Goal: Task Accomplishment & Management: Complete application form

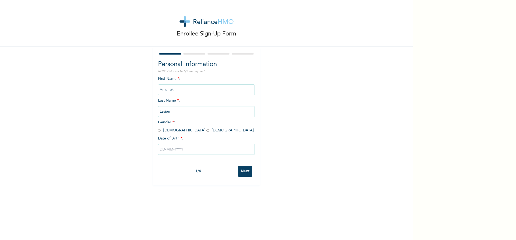
click at [158, 132] on input "radio" at bounding box center [159, 130] width 3 height 5
radio input "true"
click at [166, 151] on input "text" at bounding box center [206, 149] width 97 height 11
select select "7"
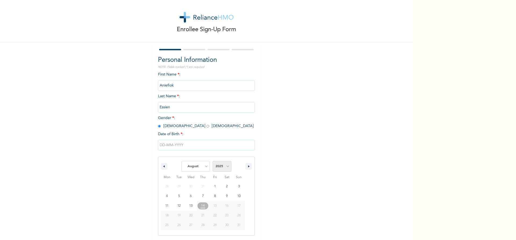
click at [224, 168] on select "2025 2024 2023 2022 2021 2020 2019 2018 2017 2016 2015 2014 2013 2012 2011 2010…" at bounding box center [222, 166] width 19 height 11
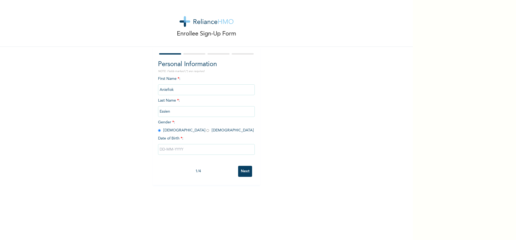
scroll to position [0, 0]
click at [110, 85] on div "Enrollee Sign-Up Form Personal Information NOTE: Fields marked (*) are required…" at bounding box center [206, 92] width 413 height 185
click at [174, 150] on input "text" at bounding box center [206, 149] width 97 height 11
select select "7"
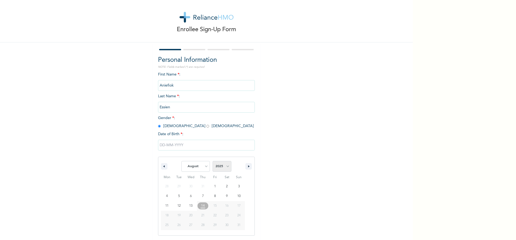
click at [220, 166] on select "2025 2024 2023 2022 2021 2020 2019 2018 2017 2016 2015 2014 2013 2012 2011 2010…" at bounding box center [222, 166] width 19 height 11
select select "1965"
click at [213, 161] on select "2025 2024 2023 2022 2021 2020 2019 2018 2017 2016 2015 2014 2013 2012 2011 2010…" at bounding box center [222, 166] width 19 height 11
click at [196, 167] on select "January February March April May June July August September October November De…" at bounding box center [196, 166] width 29 height 11
click at [182, 161] on select "January February March April May June July August September October November De…" at bounding box center [196, 166] width 29 height 11
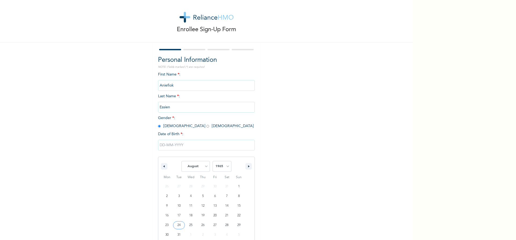
type input "08/24/1965"
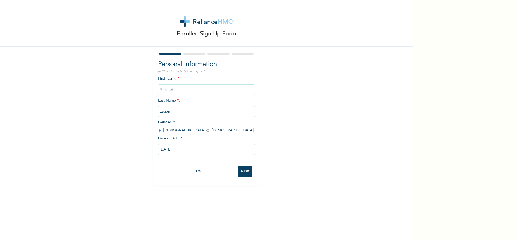
click at [241, 172] on input "Next" at bounding box center [245, 171] width 14 height 11
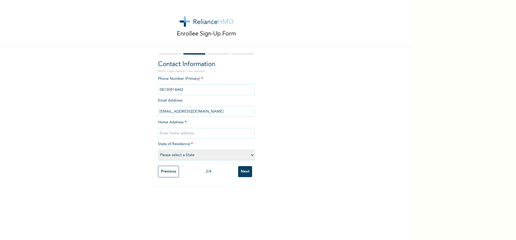
click at [169, 134] on input "text" at bounding box center [206, 133] width 97 height 11
type input "1, Ibadiaran street, Onigbongbo, Maryland"
click at [179, 158] on select "Please select a State [PERSON_NAME] (FCT) [PERSON_NAME] Ibom [GEOGRAPHIC_DATA] …" at bounding box center [206, 155] width 97 height 11
select select "25"
click at [158, 150] on select "Please select a State [PERSON_NAME] (FCT) [PERSON_NAME] Ibom [GEOGRAPHIC_DATA] …" at bounding box center [206, 155] width 97 height 11
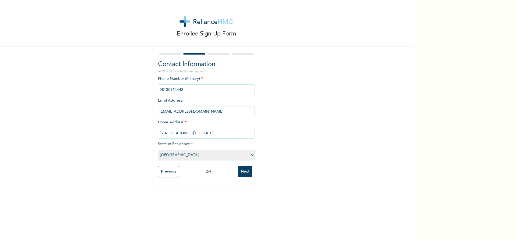
click at [241, 170] on input "Next" at bounding box center [245, 171] width 14 height 11
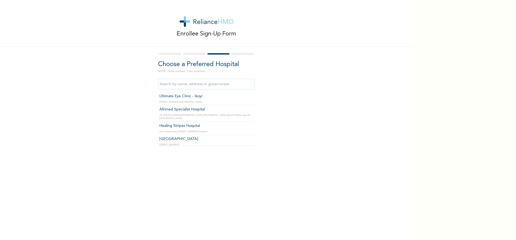
click at [175, 86] on input "text" at bounding box center [206, 84] width 97 height 11
type input "[PERSON_NAME] Hospital Limited"
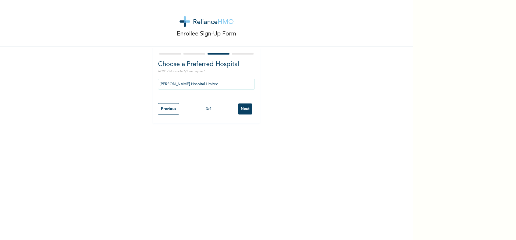
click at [242, 107] on input "Next" at bounding box center [245, 109] width 14 height 11
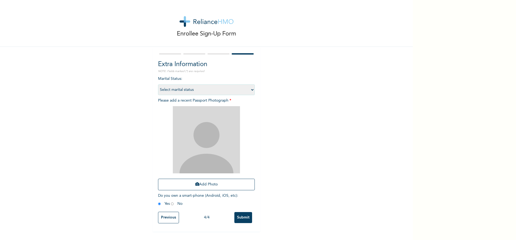
click at [189, 91] on select "Select marital status Single Married Divorced Widow/Widower" at bounding box center [206, 89] width 97 height 11
select select "4"
click at [158, 84] on select "Select marital status Single Married Divorced Widow/Widower" at bounding box center [206, 89] width 97 height 11
click at [241, 217] on input "Submit" at bounding box center [244, 217] width 18 height 11
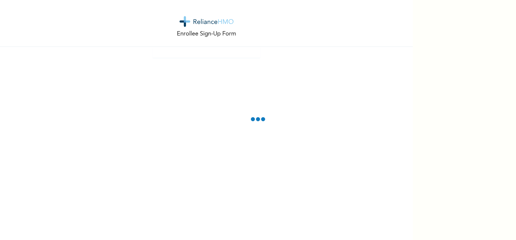
drag, startPoint x: 253, startPoint y: 125, endPoint x: 229, endPoint y: 134, distance: 25.8
click at [249, 130] on div "Enrollee Sign-Up Form" at bounding box center [206, 120] width 413 height 240
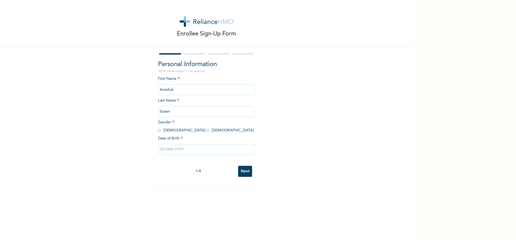
click at [158, 130] on input "radio" at bounding box center [159, 130] width 3 height 5
radio input "true"
click at [182, 149] on input "text" at bounding box center [206, 149] width 97 height 11
select select "7"
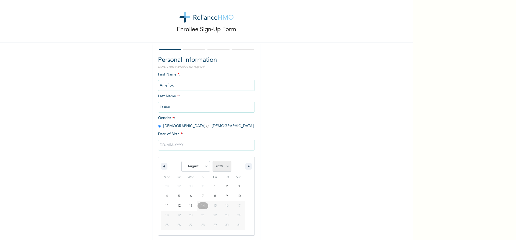
click at [224, 165] on select "2025 2024 2023 2022 2021 2020 2019 2018 2017 2016 2015 2014 2013 2012 2011 2010…" at bounding box center [222, 166] width 19 height 11
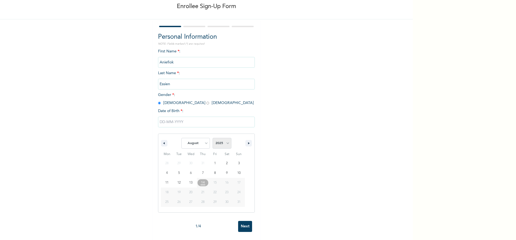
click at [227, 138] on select "2025 2024 2023 2022 2021 2020 2019 2018 2017 2016 2015 2014 2013 2012 2011 2010…" at bounding box center [222, 143] width 19 height 11
select select "1966"
click at [213, 138] on select "2025 2024 2023 2022 2021 2020 2019 2018 2017 2016 2015 2014 2013 2012 2011 2010…" at bounding box center [222, 143] width 19 height 11
type input "[DATE]"
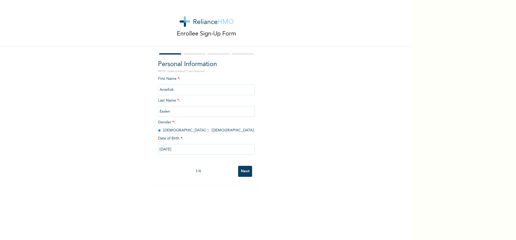
scroll to position [0, 0]
click at [242, 172] on input "Next" at bounding box center [245, 171] width 14 height 11
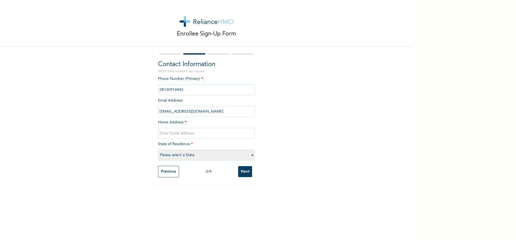
click at [177, 134] on input "text" at bounding box center [206, 133] width 97 height 11
type input "[US_STATE], [GEOGRAPHIC_DATA]"
click at [189, 153] on select "Please select a State [PERSON_NAME] (FCT) [PERSON_NAME] Ibom [GEOGRAPHIC_DATA] …" at bounding box center [206, 155] width 97 height 11
select select "25"
click at [158, 150] on select "Please select a State [PERSON_NAME] (FCT) [PERSON_NAME] Ibom [GEOGRAPHIC_DATA] …" at bounding box center [206, 155] width 97 height 11
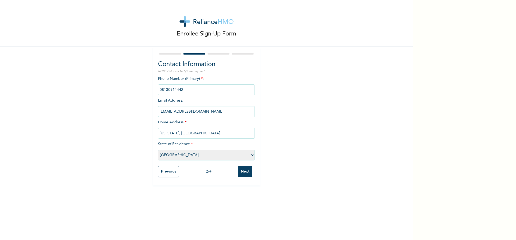
click at [241, 169] on input "Next" at bounding box center [245, 171] width 14 height 11
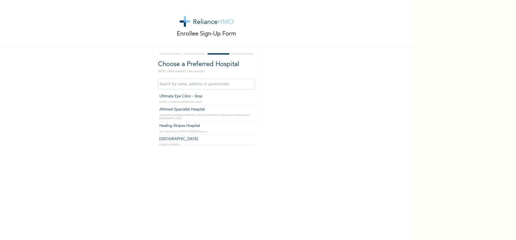
click at [193, 86] on input "text" at bounding box center [206, 84] width 97 height 11
type input "e"
type input "IFPF Hospital"
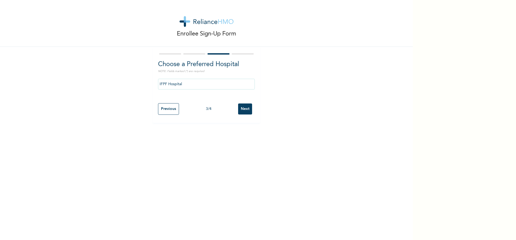
click at [242, 109] on input "Next" at bounding box center [245, 109] width 14 height 11
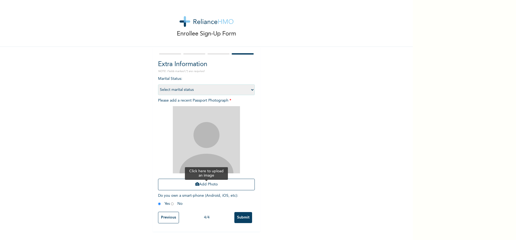
click at [208, 186] on button "Add Photo" at bounding box center [206, 185] width 97 height 12
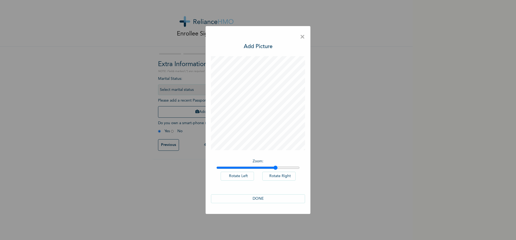
drag, startPoint x: 218, startPoint y: 168, endPoint x: 276, endPoint y: 164, distance: 58.3
click at [276, 166] on input "range" at bounding box center [257, 168] width 83 height 4
click at [235, 174] on button "Rotate Left" at bounding box center [237, 176] width 33 height 9
drag, startPoint x: 275, startPoint y: 167, endPoint x: 312, endPoint y: 162, distance: 37.4
type input "2"
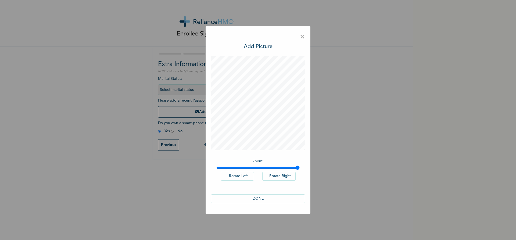
click at [300, 166] on input "range" at bounding box center [257, 168] width 83 height 4
click at [255, 198] on button "DONE" at bounding box center [258, 198] width 94 height 9
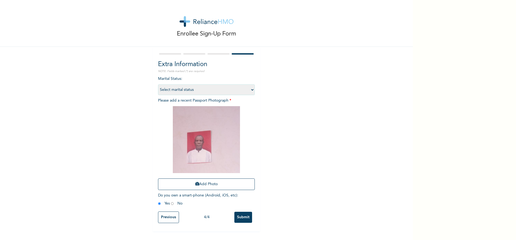
click at [240, 217] on input "Submit" at bounding box center [244, 217] width 18 height 11
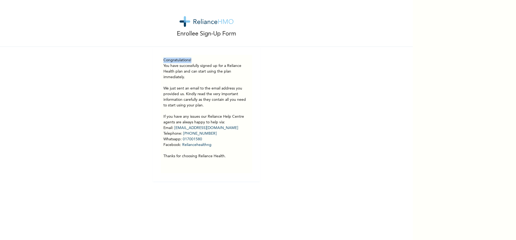
drag, startPoint x: 162, startPoint y: 60, endPoint x: 228, endPoint y: 163, distance: 122.1
click at [228, 163] on div "Congratulations! You have successfully signed up for a Reliance Health plan and…" at bounding box center [207, 114] width 86 height 113
copy h3 "Congratulations!"
